Goal: Transaction & Acquisition: Download file/media

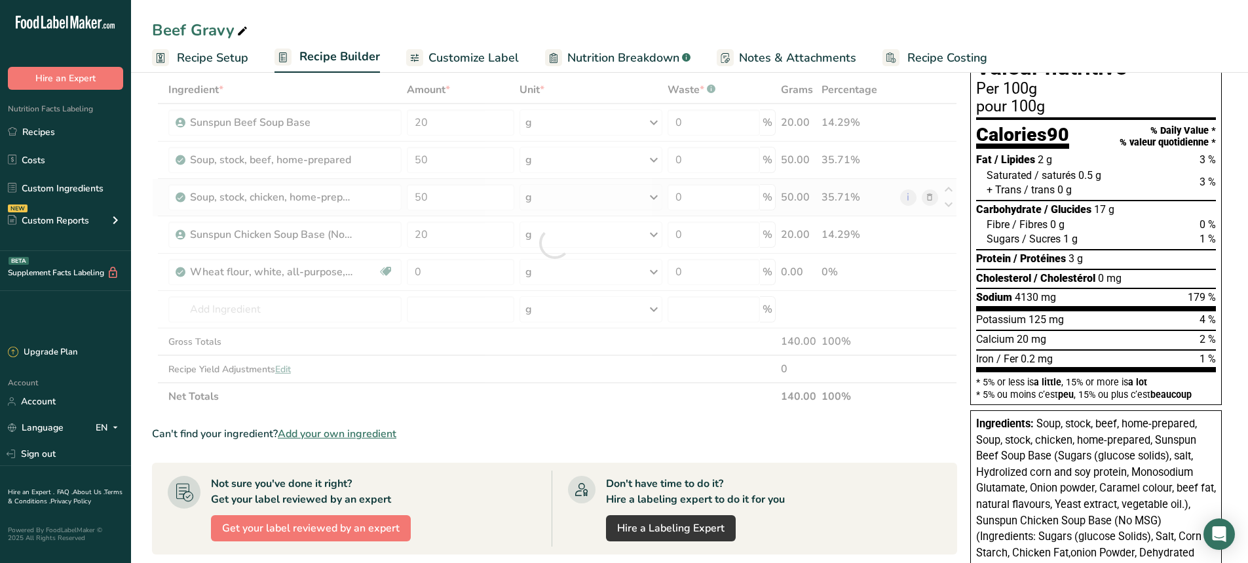
click at [928, 193] on div "Ingredient * Amount * Unit * Waste * .a-a{fill:#347362;}.b-a{fill:#fff;} Grams …" at bounding box center [554, 243] width 805 height 334
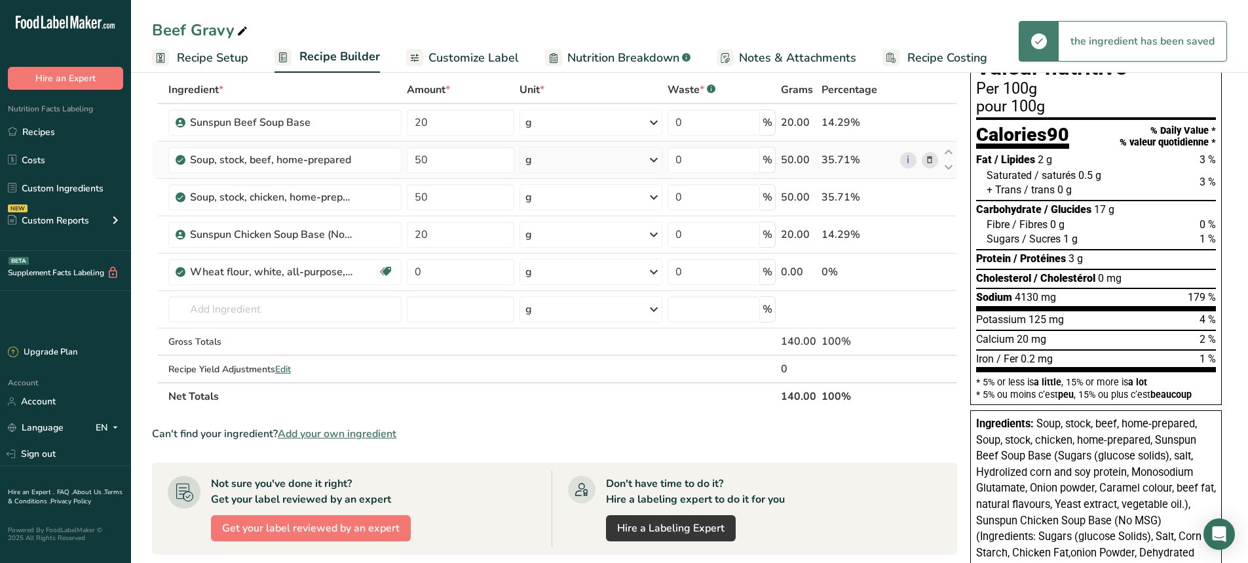
click at [932, 158] on icon at bounding box center [929, 160] width 9 height 14
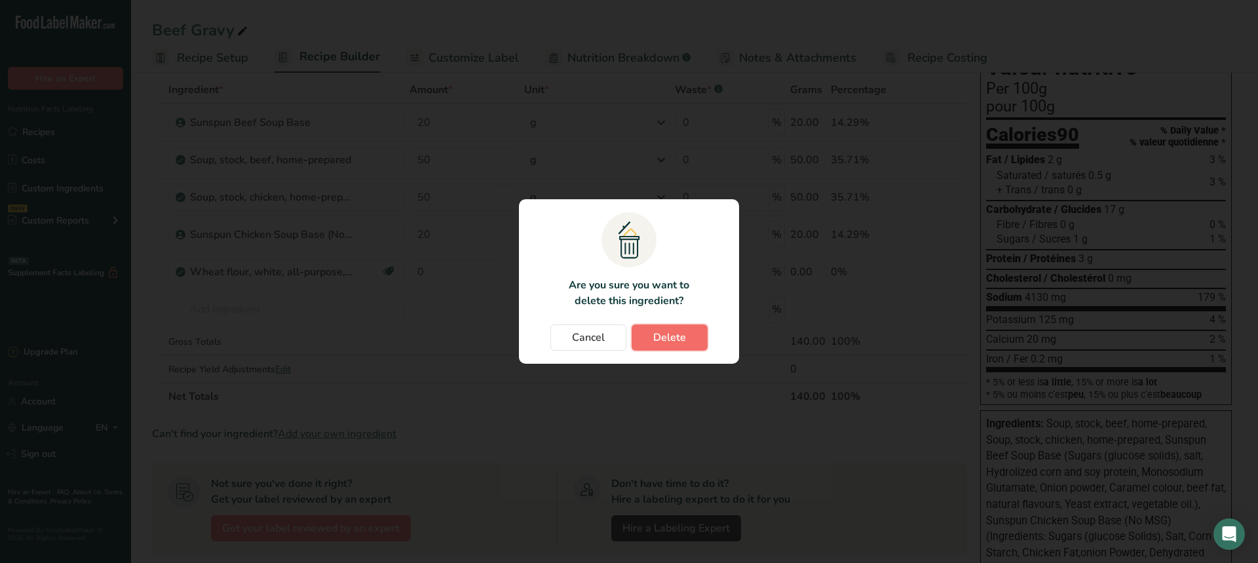
click at [673, 337] on span "Delete" at bounding box center [669, 338] width 33 height 16
type input "20"
type input "0"
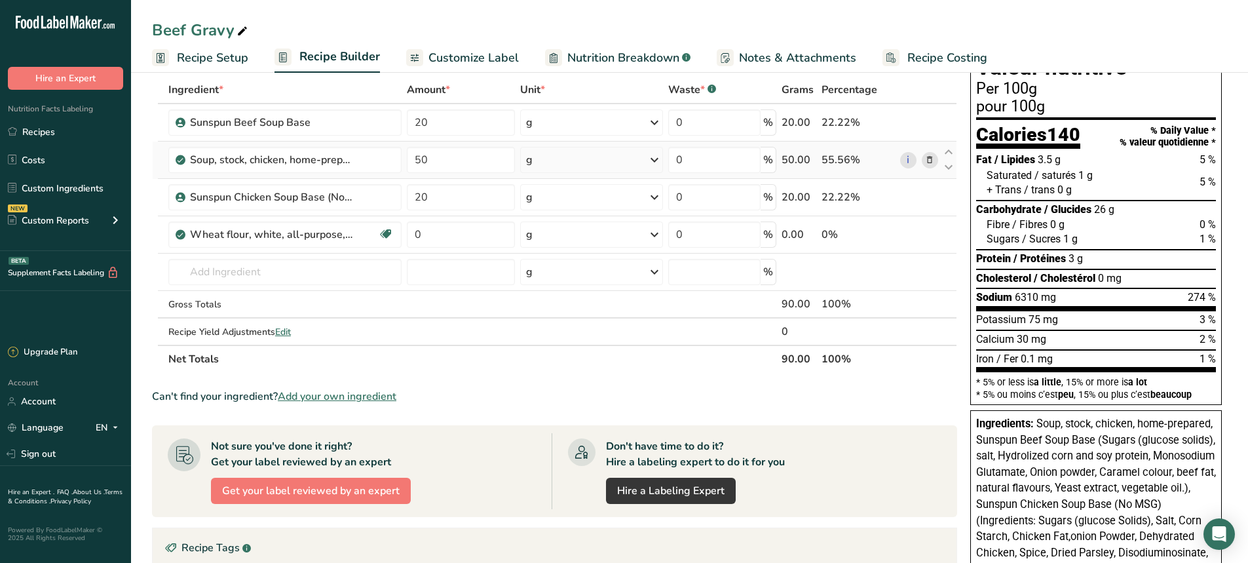
click at [930, 164] on icon at bounding box center [929, 160] width 9 height 14
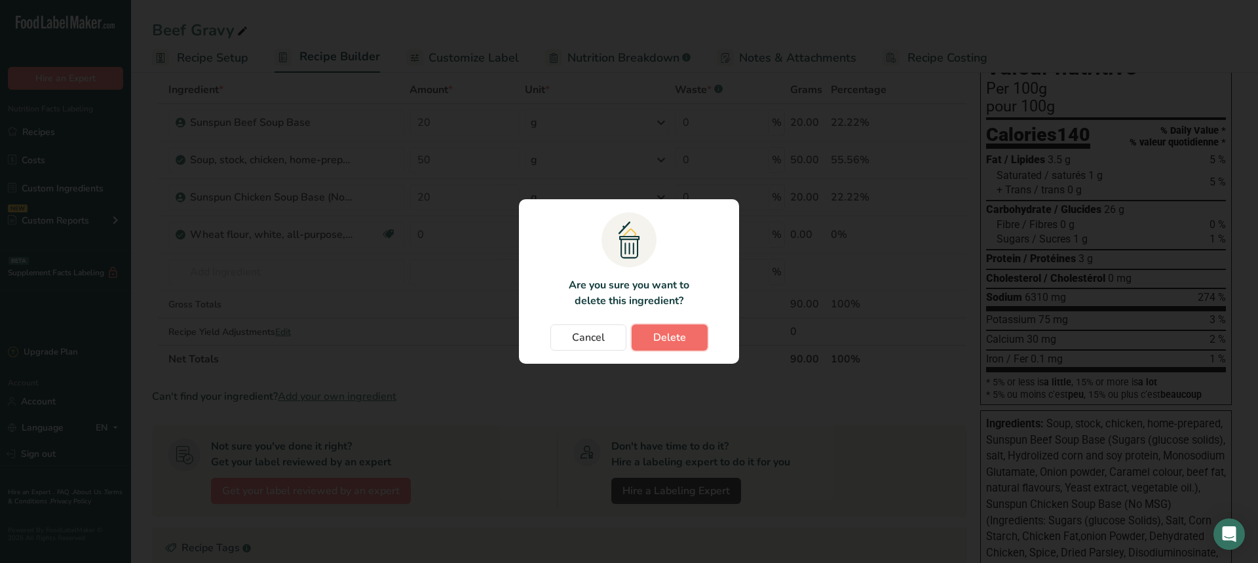
click at [663, 339] on span "Delete" at bounding box center [669, 338] width 33 height 16
type input "20"
type input "0"
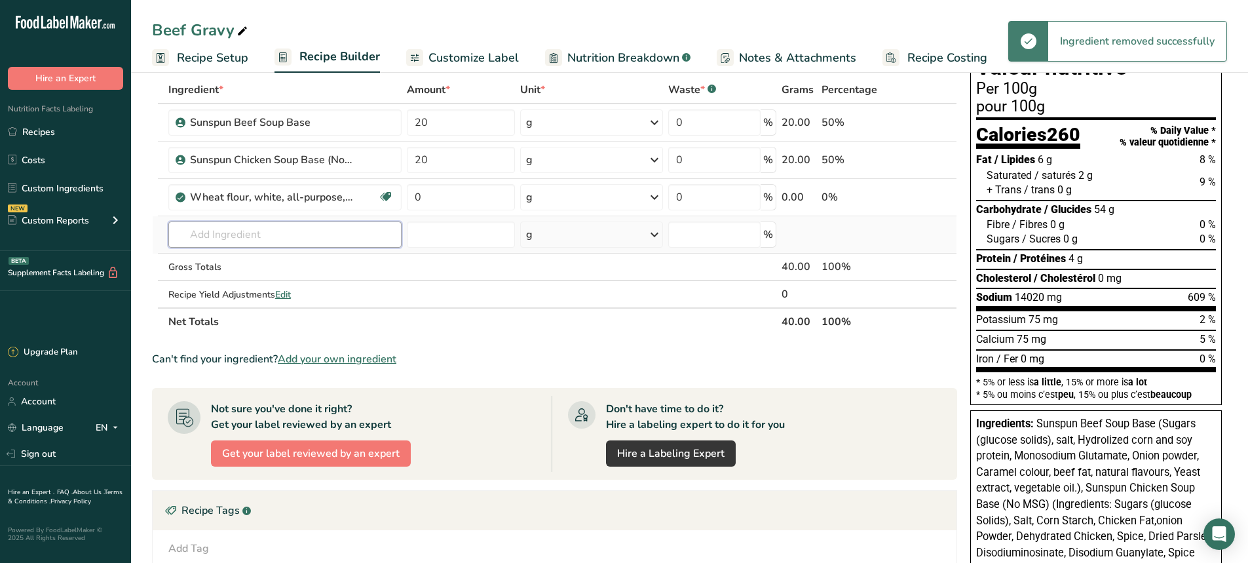
click at [213, 241] on input "text" at bounding box center [284, 234] width 233 height 26
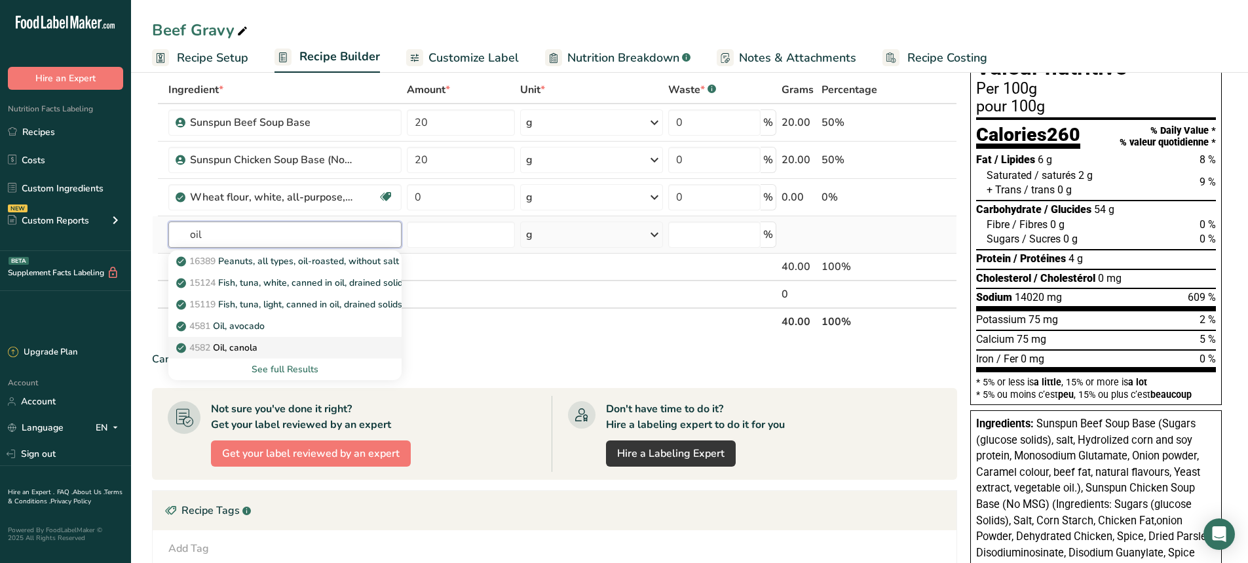
type input "oil"
click at [281, 351] on div "4582 Oil, canola" at bounding box center [274, 348] width 191 height 14
type input "Oil, canola"
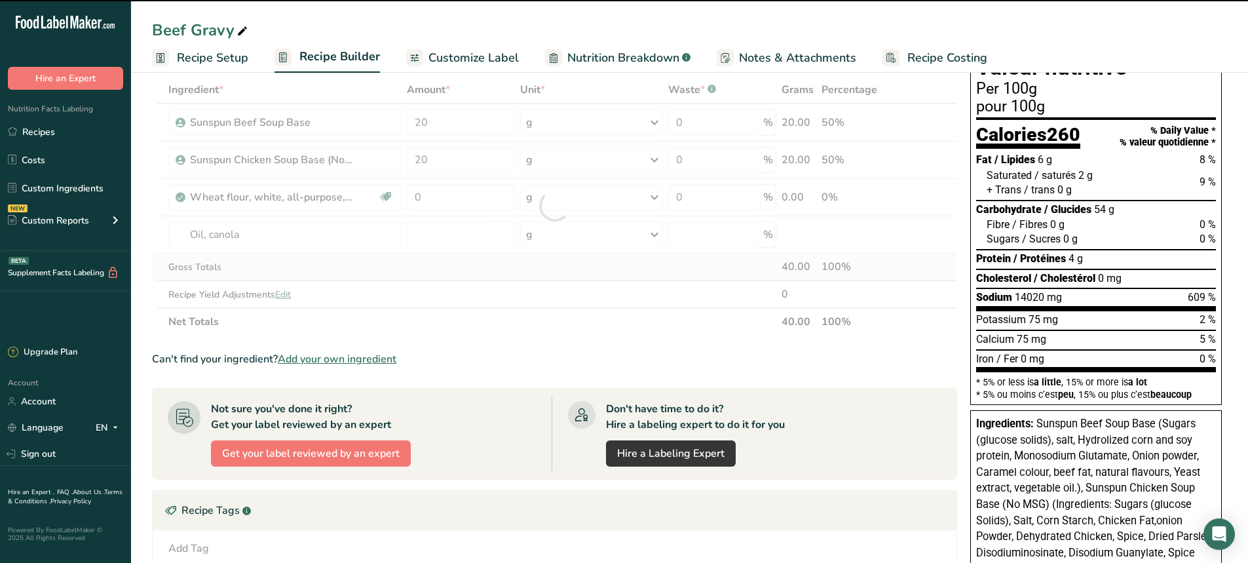
type input "0"
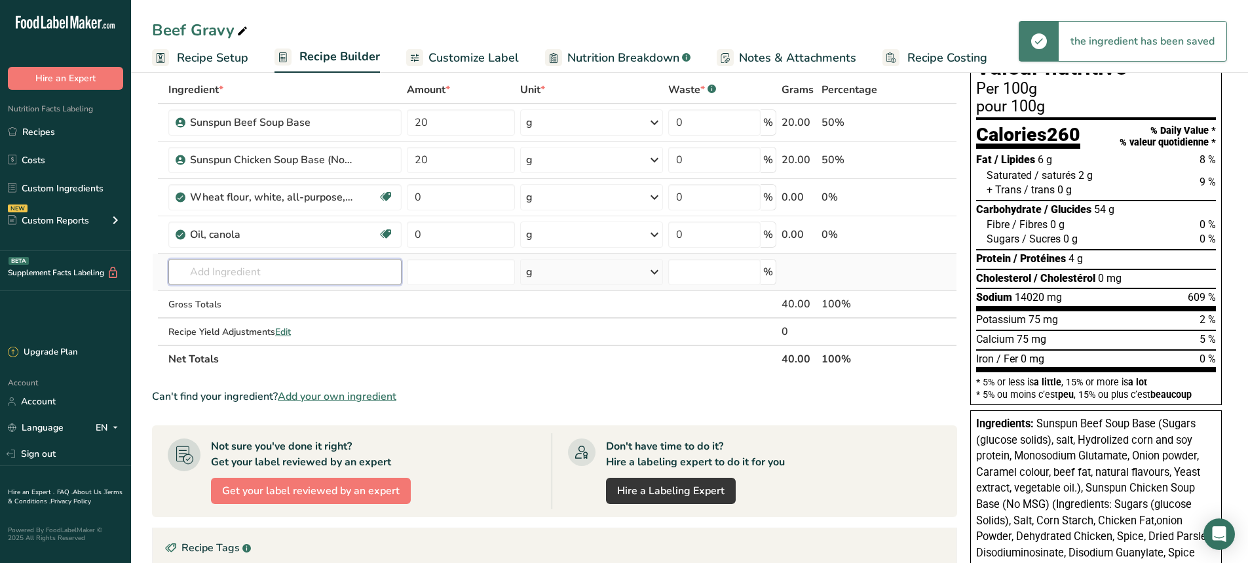
click at [239, 271] on input "text" at bounding box center [284, 272] width 233 height 26
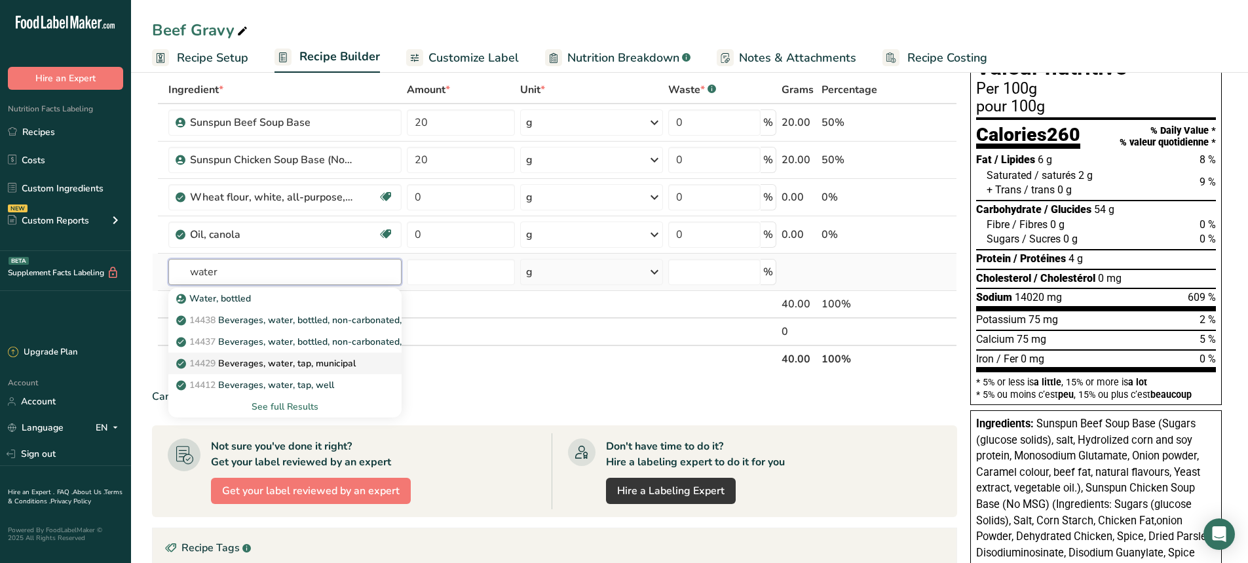
type input "water"
click at [261, 358] on p "14429 [GEOGRAPHIC_DATA], water, tap, municipal" at bounding box center [267, 363] width 177 height 14
type input "Beverages, water, tap, municipal"
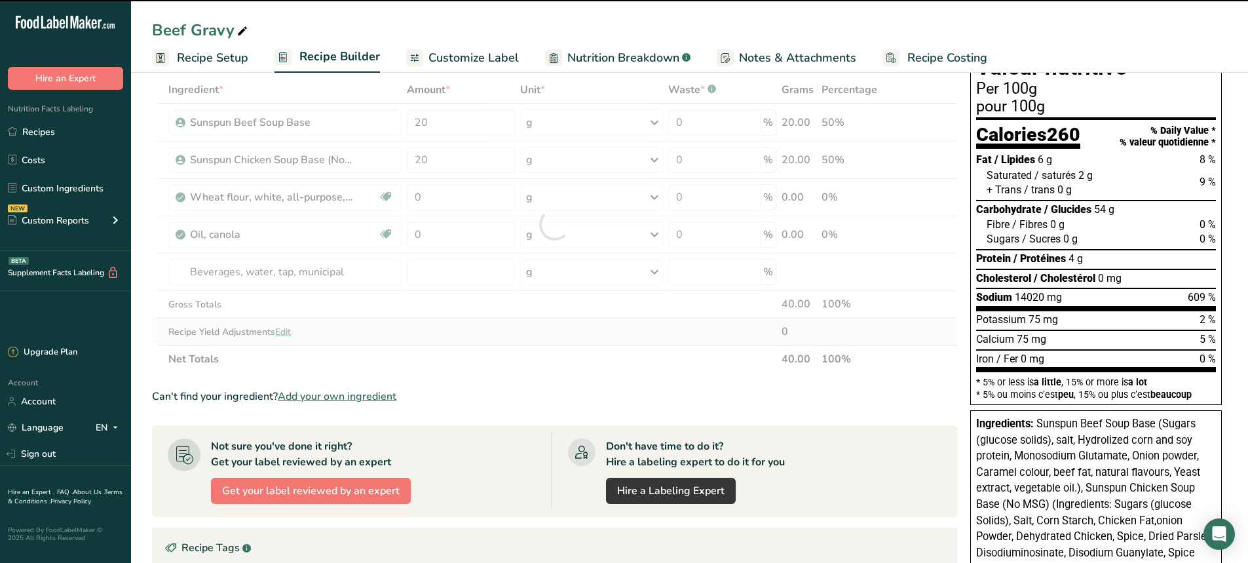
type input "0"
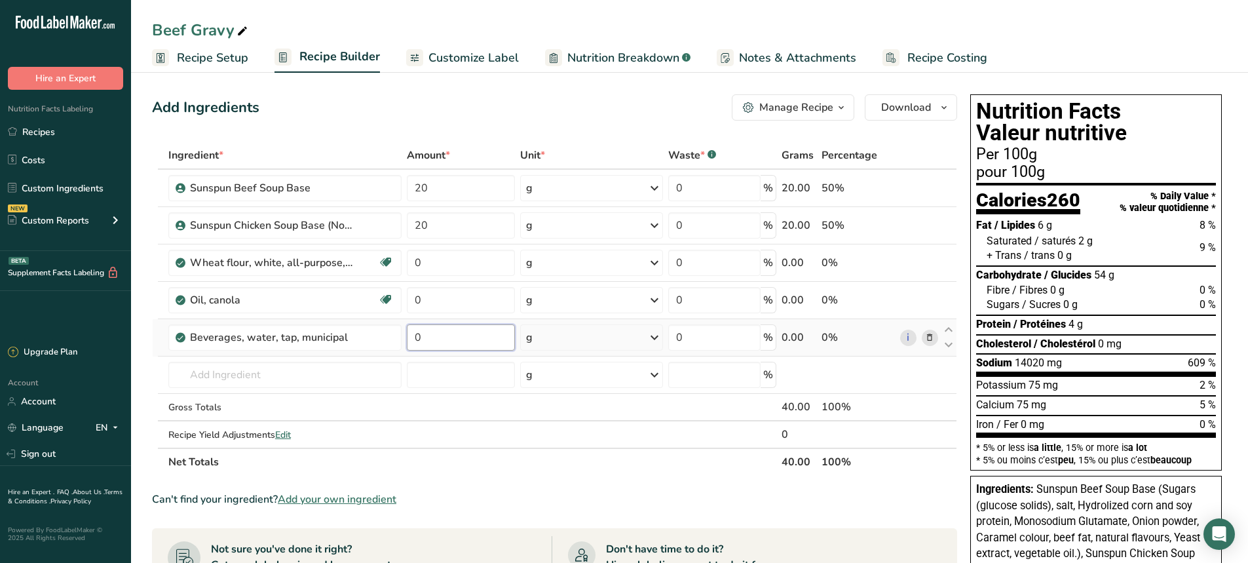
drag, startPoint x: 419, startPoint y: 335, endPoint x: 404, endPoint y: 342, distance: 17.3
click at [404, 342] on td "0" at bounding box center [460, 337] width 113 height 37
type input "400"
click at [471, 273] on div "Ingredient * Amount * Unit * Waste * .a-a{fill:#347362;}.b-a{fill:#fff;} Grams …" at bounding box center [554, 309] width 805 height 334
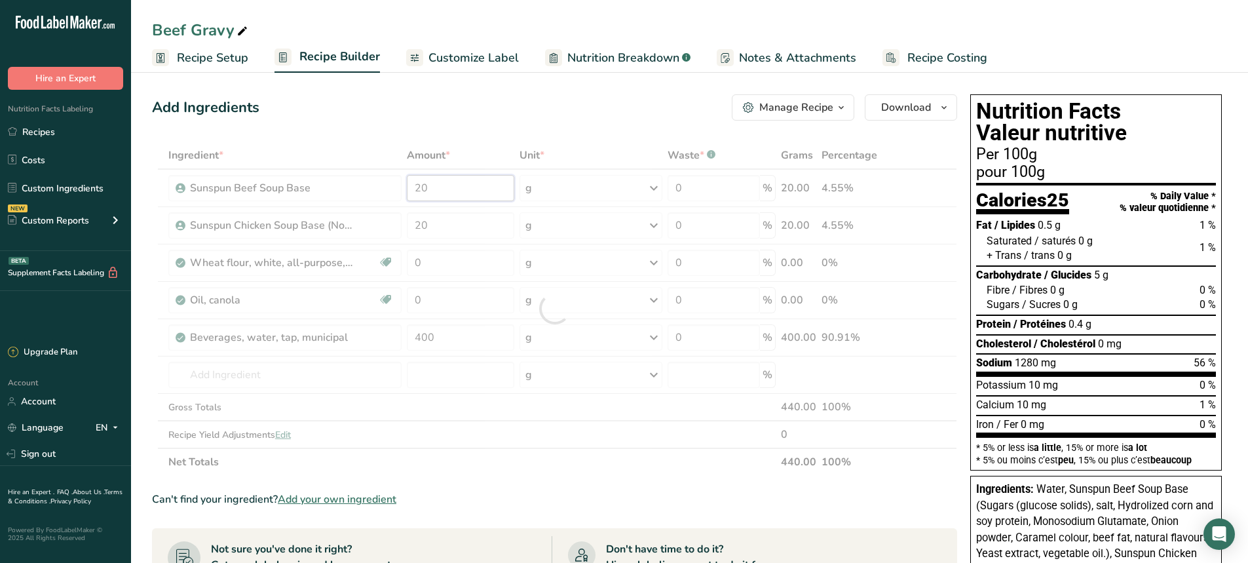
drag, startPoint x: 434, startPoint y: 187, endPoint x: 398, endPoint y: 195, distance: 36.2
click at [398, 195] on div "Ingredient * Amount * Unit * Waste * .a-a{fill:#347362;}.b-a{fill:#fff;} Grams …" at bounding box center [554, 309] width 805 height 334
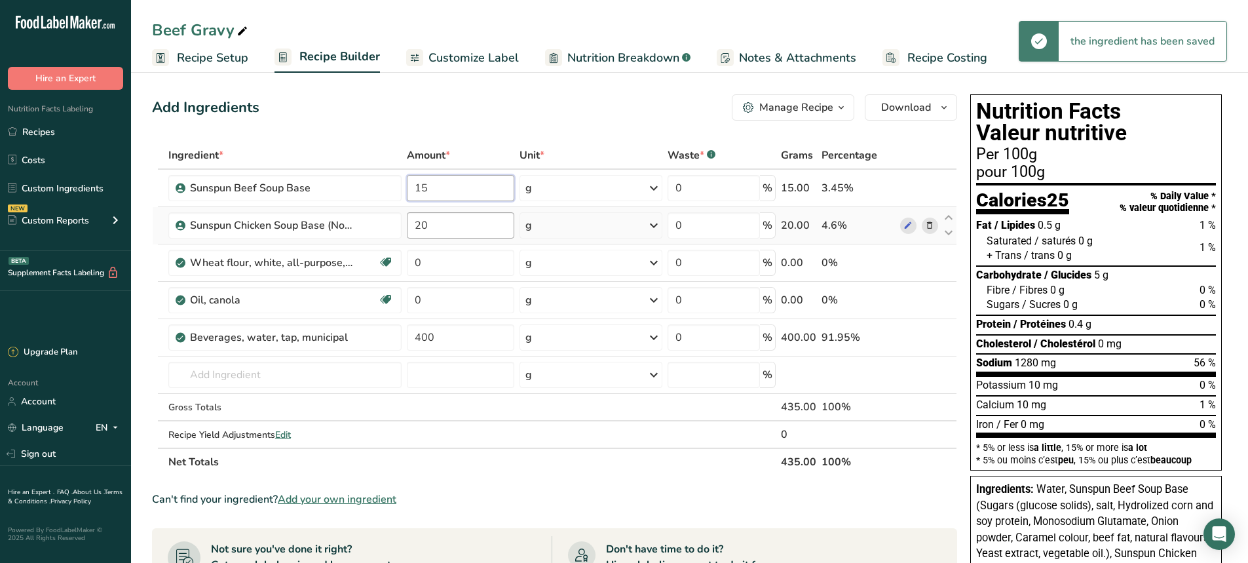
type input "15"
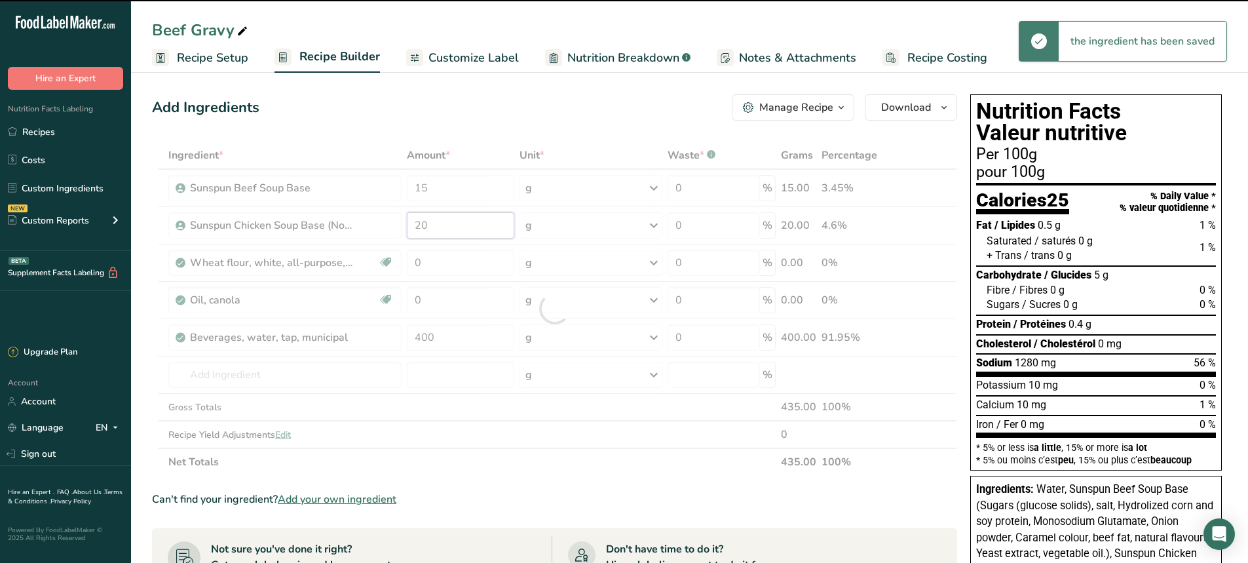
drag, startPoint x: 439, startPoint y: 223, endPoint x: 362, endPoint y: 237, distance: 78.5
click at [362, 237] on div "Ingredient * Amount * Unit * Waste * .a-a{fill:#347362;}.b-a{fill:#fff;} Grams …" at bounding box center [554, 309] width 805 height 334
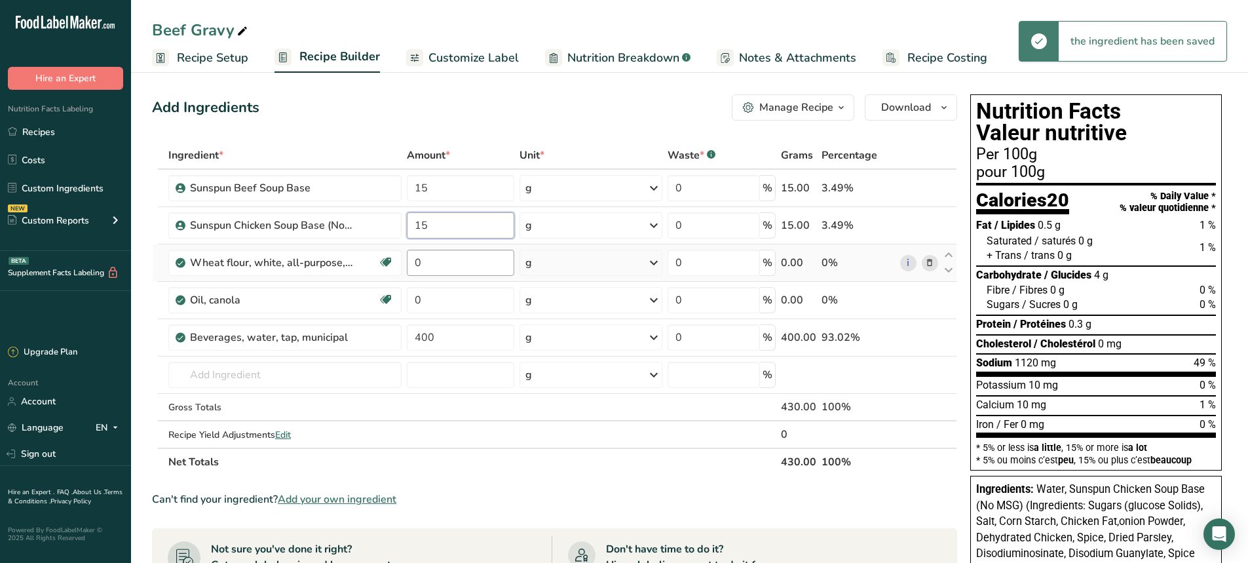
type input "15"
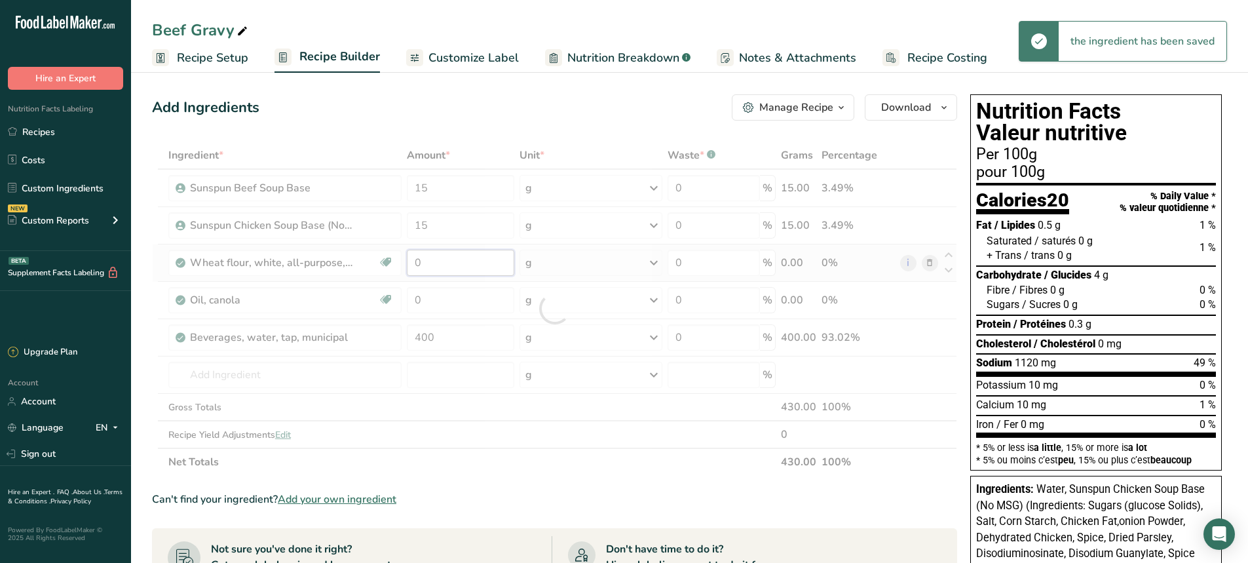
click at [458, 270] on div "Ingredient * Amount * Unit * Waste * .a-a{fill:#347362;}.b-a{fill:#fff;} Grams …" at bounding box center [554, 309] width 805 height 334
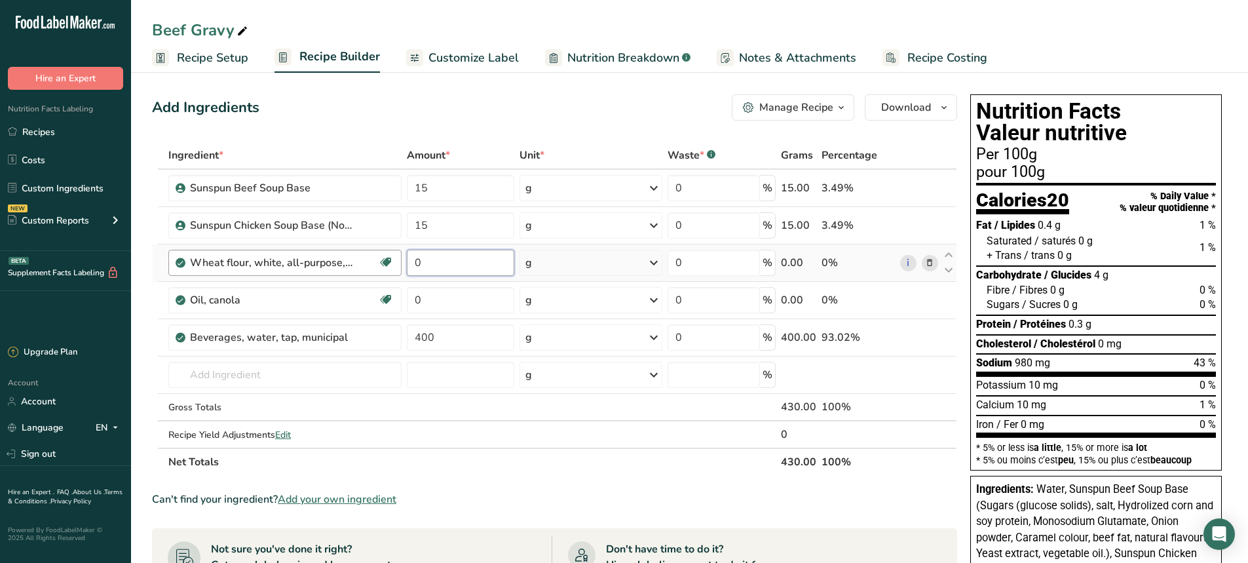
drag, startPoint x: 426, startPoint y: 263, endPoint x: 395, endPoint y: 268, distance: 31.2
click at [395, 268] on tr "Wheat flour, white, all-purpose, self-rising, enriched Dairy free Vegan Vegetar…" at bounding box center [555, 262] width 804 height 37
type input "20"
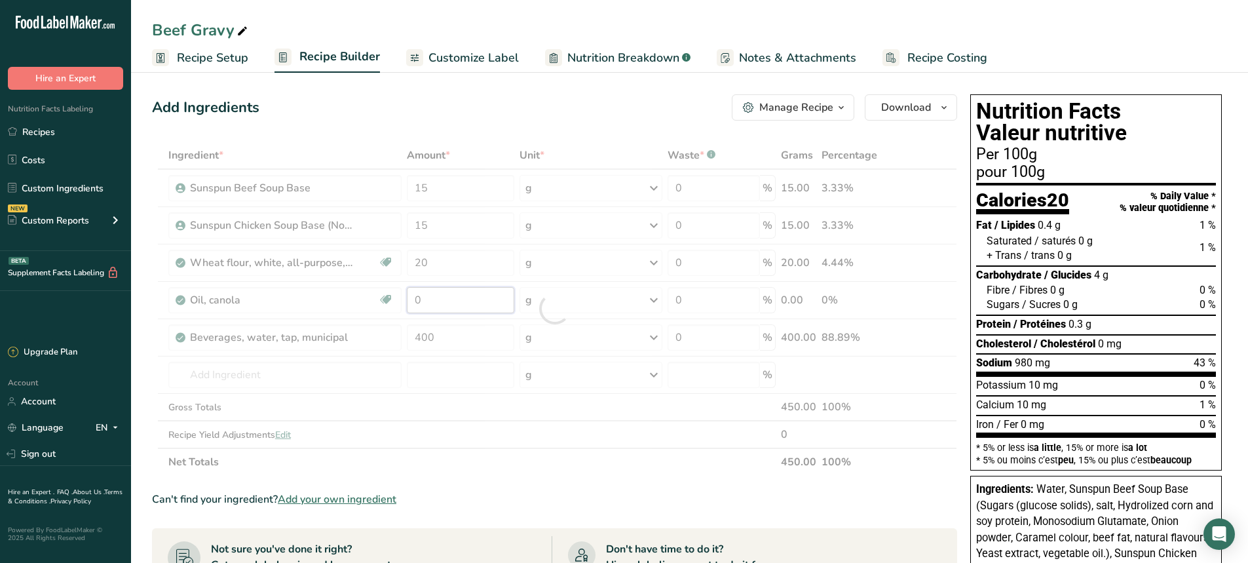
drag, startPoint x: 431, startPoint y: 301, endPoint x: 398, endPoint y: 305, distance: 33.6
click at [398, 305] on div "Ingredient * Amount * Unit * Waste * .a-a{fill:#347362;}.b-a{fill:#fff;} Grams …" at bounding box center [554, 309] width 805 height 334
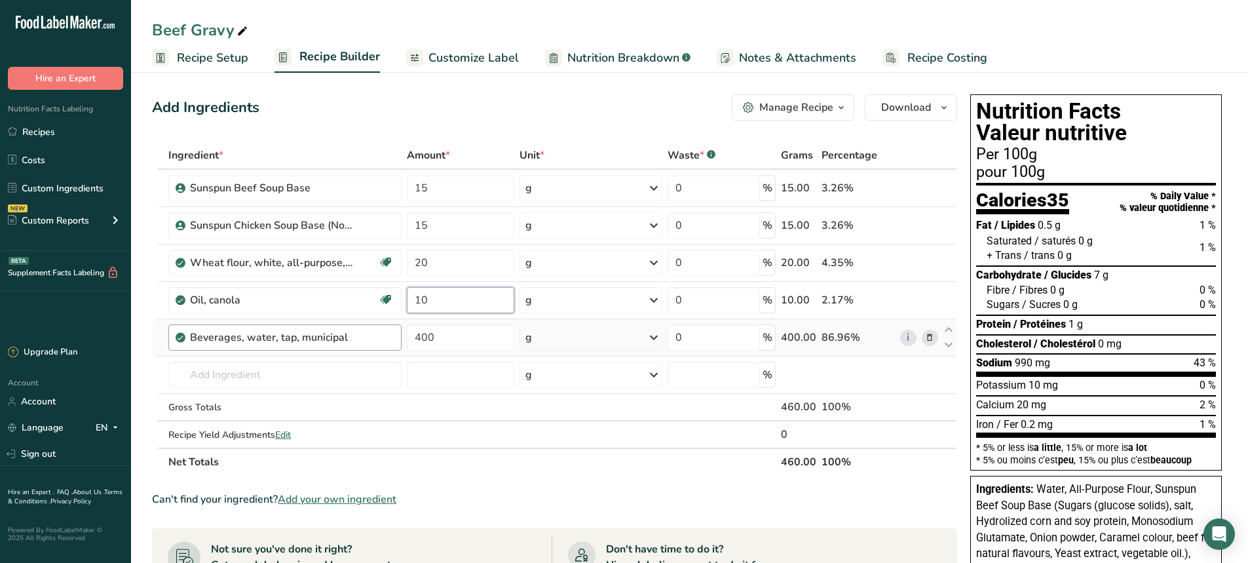
type input "10"
click at [360, 333] on div "Ingredient * Amount * Unit * Waste * .a-a{fill:#347362;}.b-a{fill:#fff;} Grams …" at bounding box center [554, 309] width 805 height 334
drag, startPoint x: 466, startPoint y: 334, endPoint x: 399, endPoint y: 340, distance: 67.7
click at [399, 340] on tr "Beverages, water, tap, municipal 400 g Portions 1 fl oz 1 bottle 8 fl oz 1 lite…" at bounding box center [555, 337] width 804 height 37
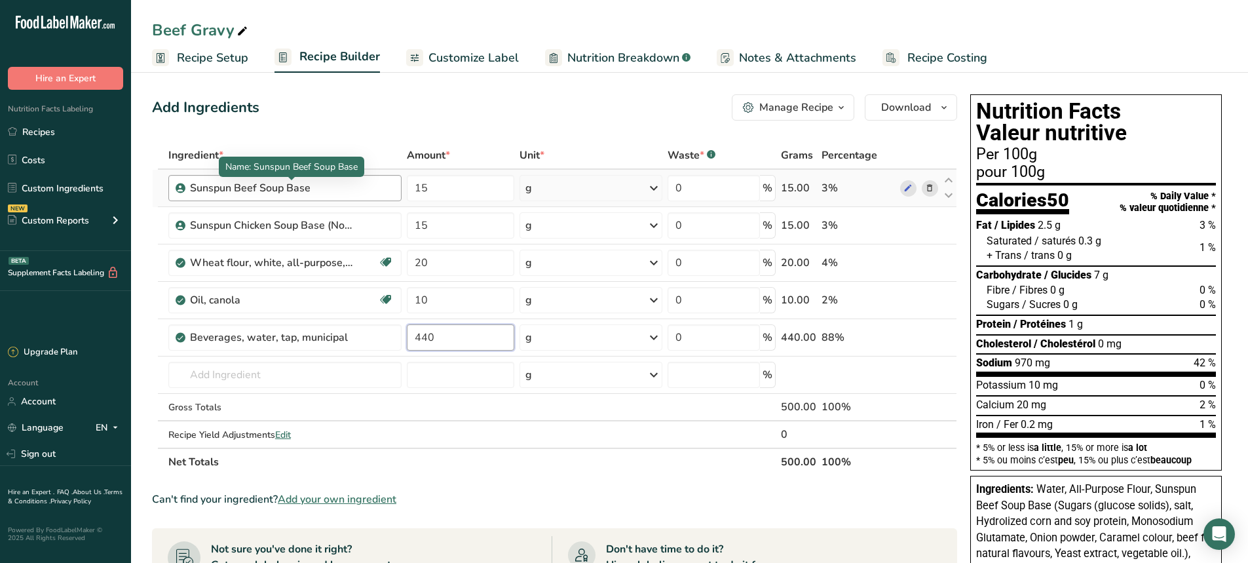
type input "440"
click at [357, 187] on div "Ingredient * Amount * Unit * Waste * .a-a{fill:#347362;}.b-a{fill:#fff;} Grams …" at bounding box center [554, 309] width 805 height 334
click at [461, 63] on span "Customize Label" at bounding box center [473, 58] width 90 height 18
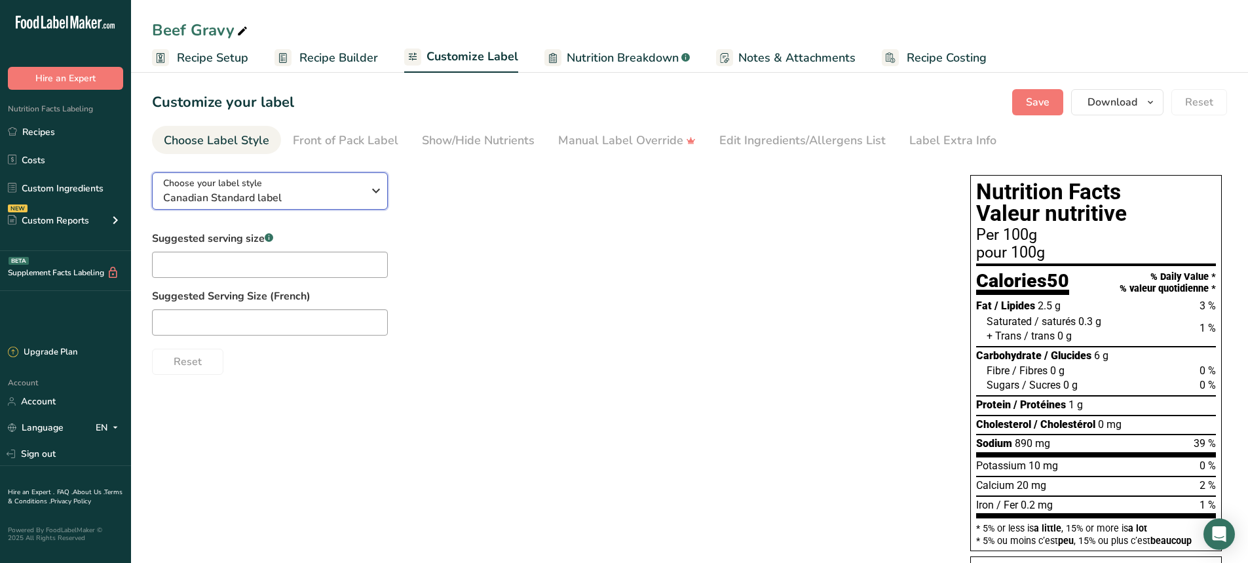
click at [290, 197] on span "Canadian Standard label" at bounding box center [263, 198] width 200 height 16
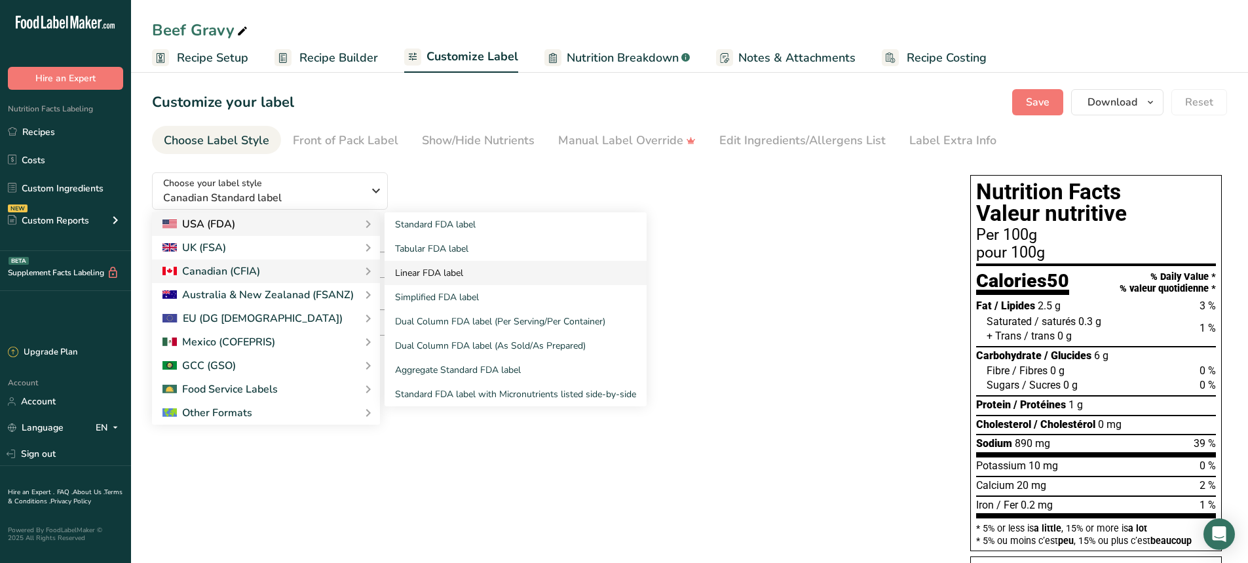
click at [465, 275] on link "Linear FDA label" at bounding box center [516, 273] width 262 height 24
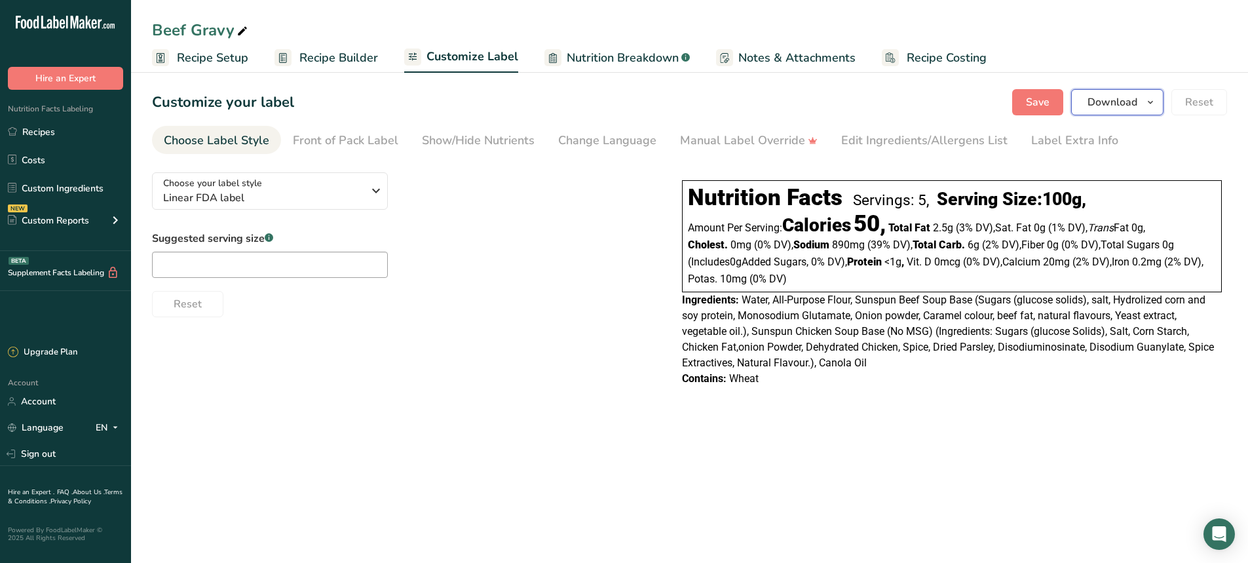
click at [1096, 101] on span "Download" at bounding box center [1113, 102] width 50 height 16
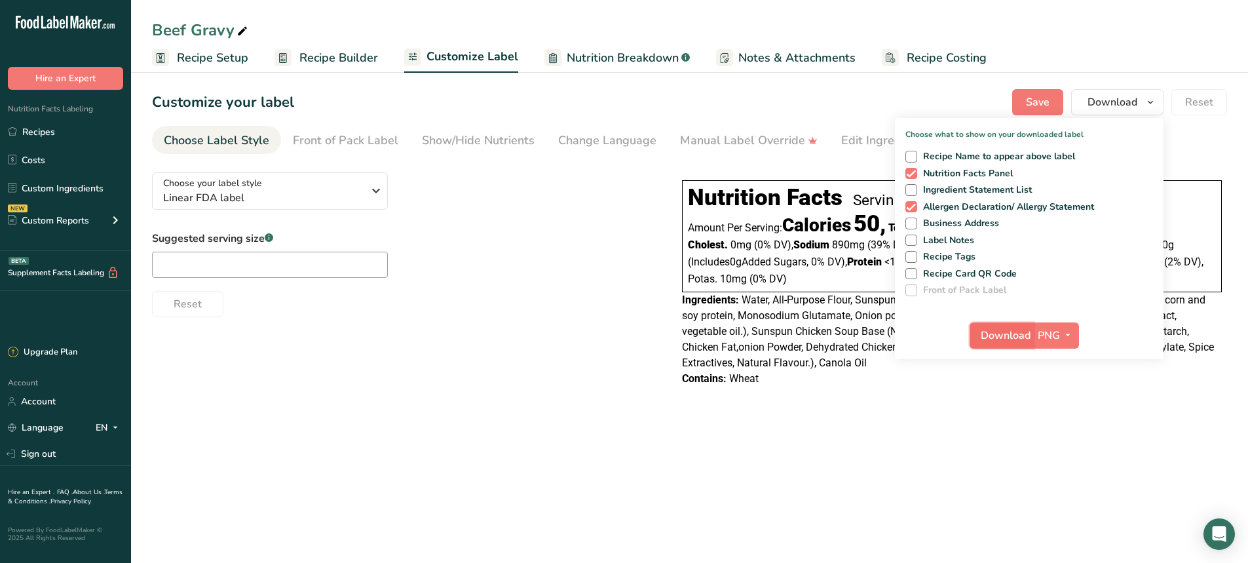
click at [1000, 341] on span "Download" at bounding box center [1006, 336] width 50 height 16
click at [945, 463] on main "Beef Gravy Recipe Setup Recipe Builder Customize Label Nutrition Breakdown .a-a…" at bounding box center [624, 281] width 1248 height 563
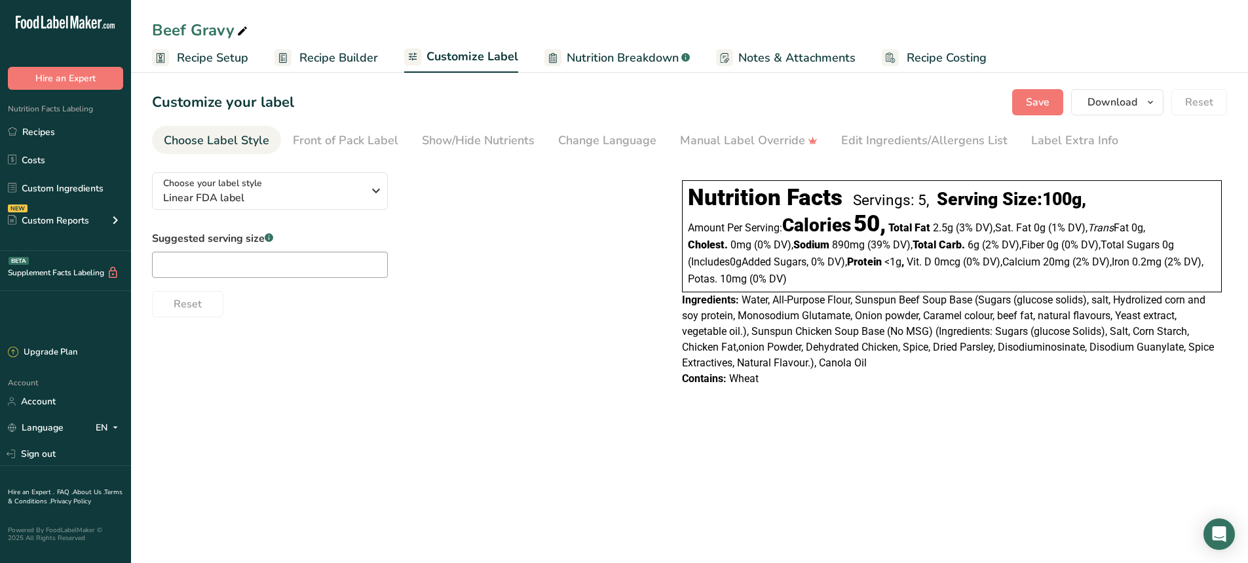
click at [743, 297] on span "Water, All-Purpose Flour, Sunspun Beef Soup Base (Sugars (glucose solids), salt…" at bounding box center [948, 331] width 532 height 75
click at [758, 316] on span "Water, All-Purpose Flour, Sunspun Beef Soup Base (Sugars (glucose solids), salt…" at bounding box center [948, 331] width 532 height 75
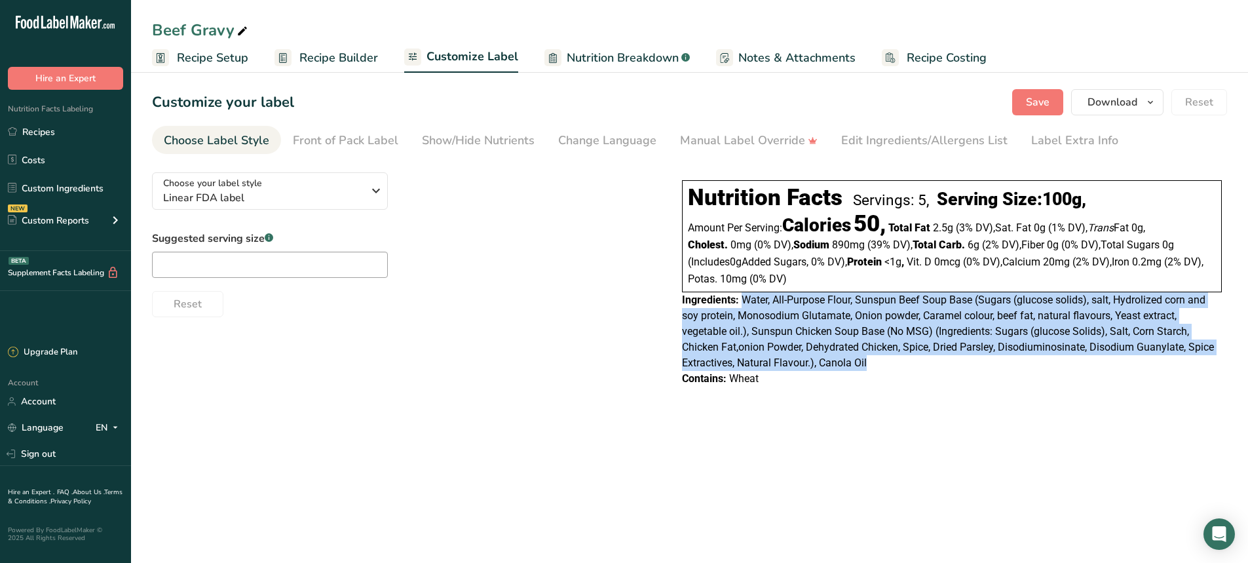
drag, startPoint x: 742, startPoint y: 297, endPoint x: 877, endPoint y: 370, distance: 153.9
click at [877, 370] on div "Ingredients: Water, All-Purpose Flour, Sunspun Beef Soup Base (Sugars (glucose …" at bounding box center [952, 331] width 540 height 79
copy span "Water, All-Purpose Flour, Sunspun Beef Soup Base (Sugars (glucose solids), salt…"
